Goal: Transaction & Acquisition: Obtain resource

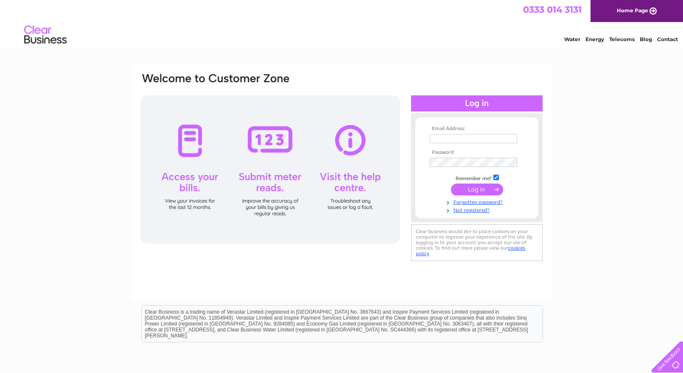
type input "accountsapinvoices@mizuno.co.uk"
click at [482, 188] on input "submit" at bounding box center [477, 190] width 52 height 12
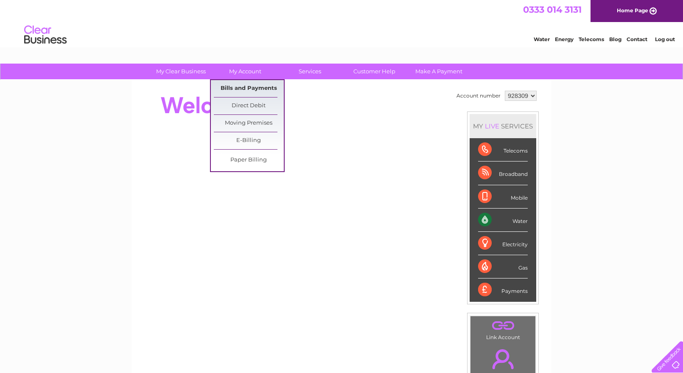
click at [256, 88] on link "Bills and Payments" at bounding box center [249, 88] width 70 height 17
click at [250, 87] on link "Bills and Payments" at bounding box center [249, 88] width 70 height 17
click at [243, 87] on link "Bills and Payments" at bounding box center [249, 88] width 70 height 17
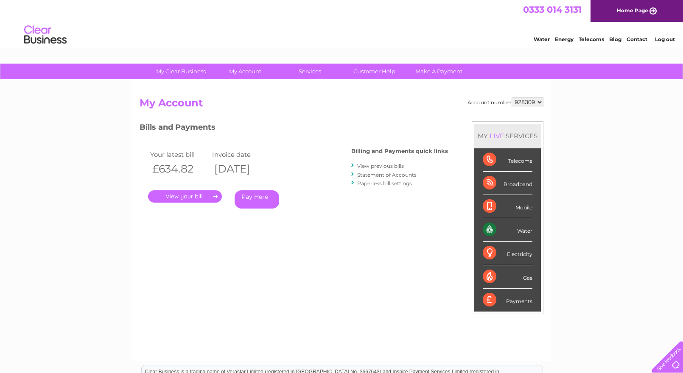
click at [180, 200] on link "." at bounding box center [185, 197] width 74 height 12
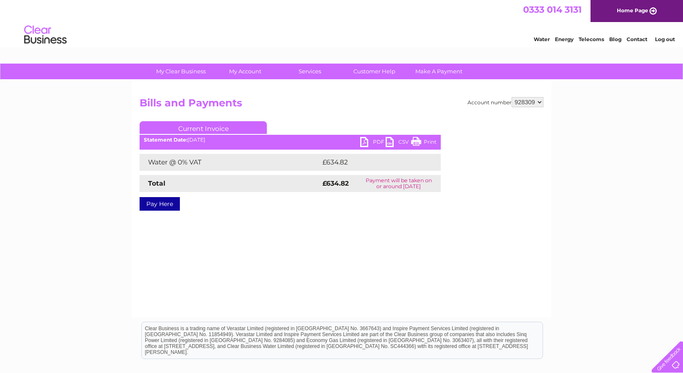
click at [365, 142] on link "PDF" at bounding box center [372, 143] width 25 height 12
click at [365, 145] on link "PDF" at bounding box center [372, 143] width 25 height 12
